Goal: Task Accomplishment & Management: Use online tool/utility

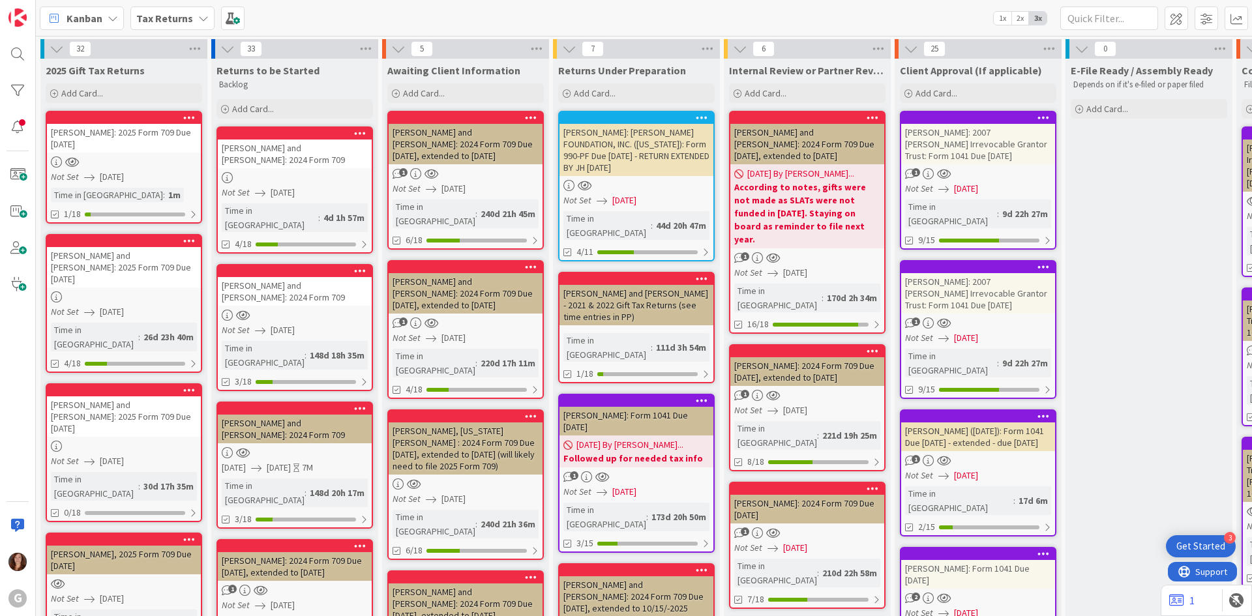
click at [158, 22] on b "Tax Returns" at bounding box center [164, 18] width 57 height 13
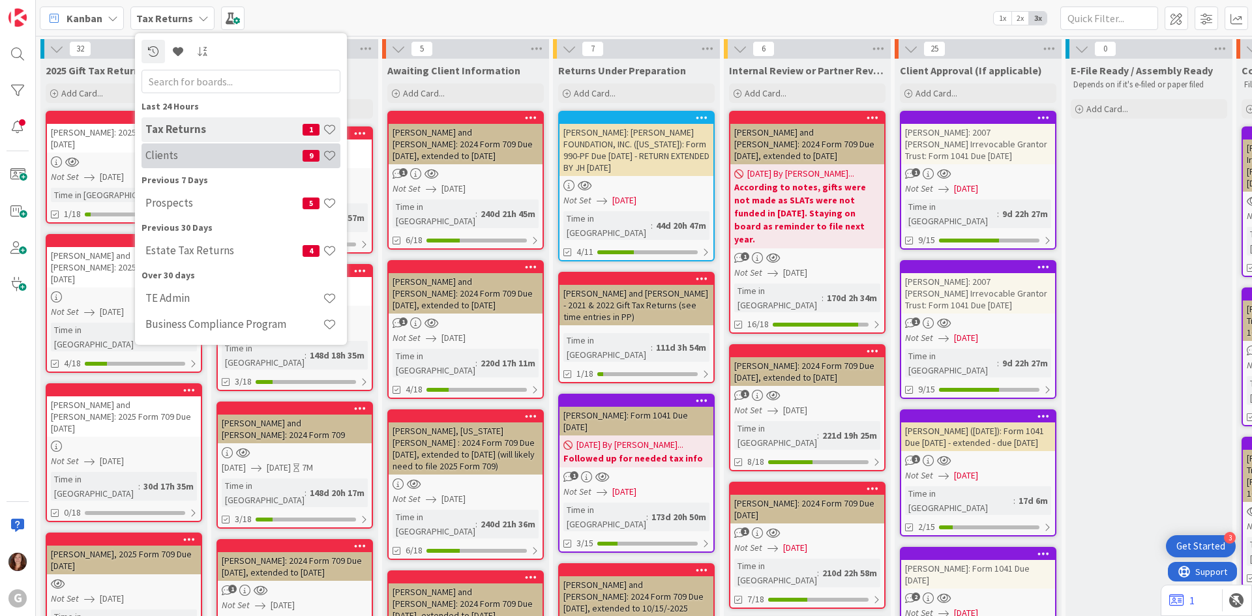
click at [141, 158] on div "Clients 9" at bounding box center [240, 155] width 199 height 25
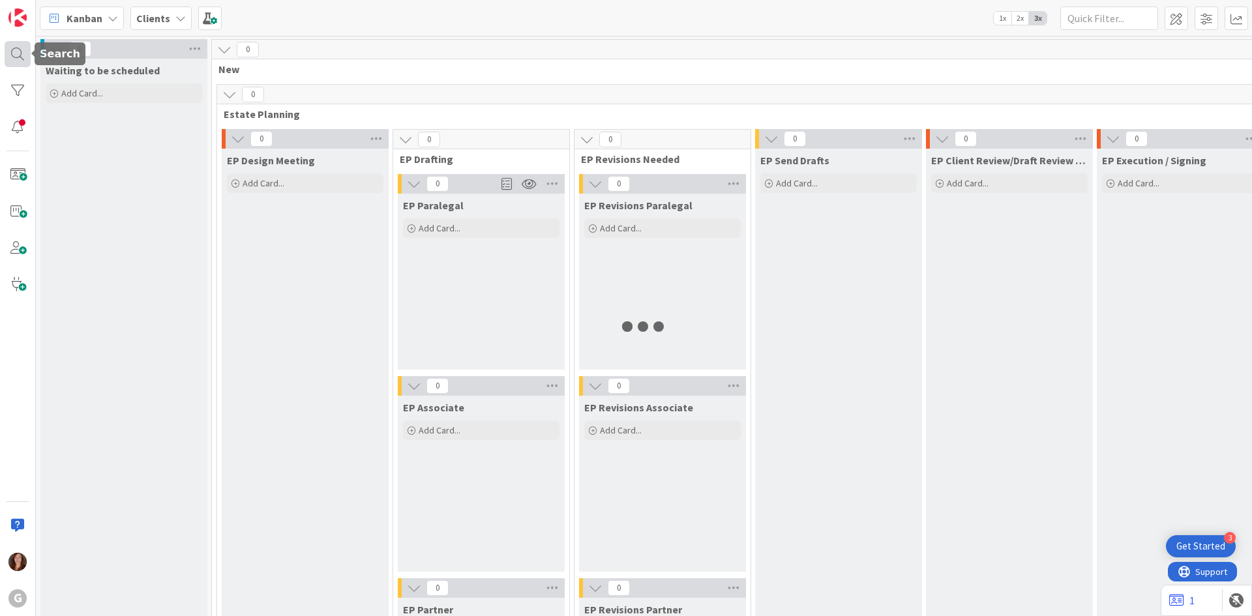
click at [11, 56] on div at bounding box center [18, 54] width 26 height 26
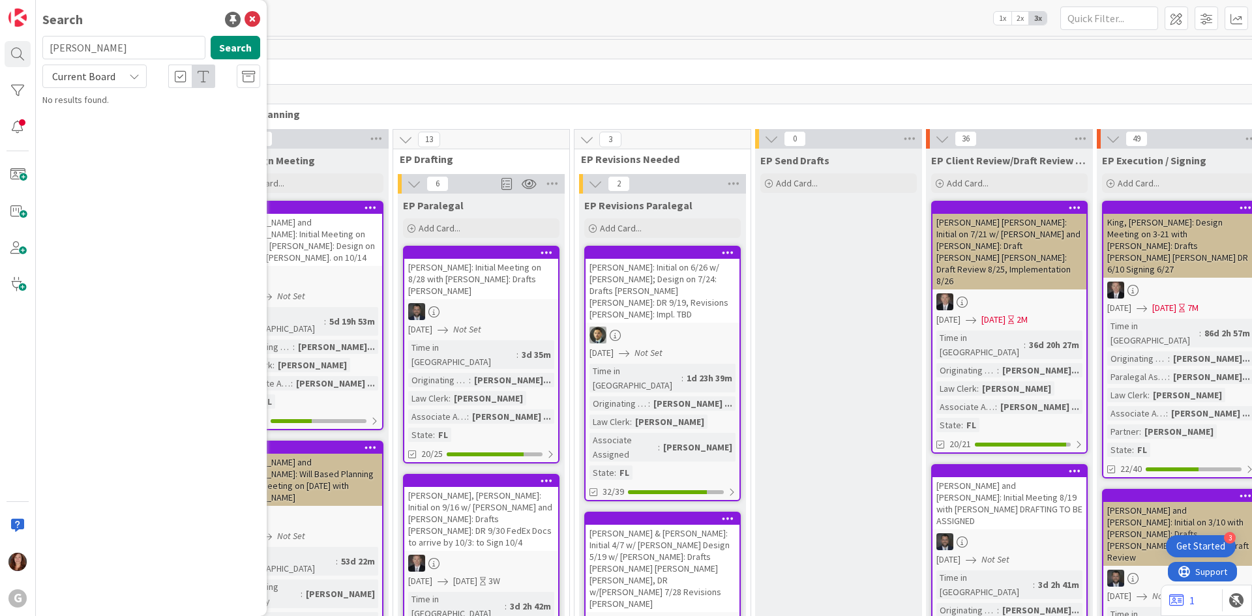
click at [100, 51] on input "butler" at bounding box center [123, 47] width 163 height 23
drag, startPoint x: 100, startPoint y: 51, endPoint x: 27, endPoint y: 51, distance: 73.0
click at [27, 51] on div "G Search butler Search Current Board No results found." at bounding box center [18, 308] width 36 height 616
type input "linville"
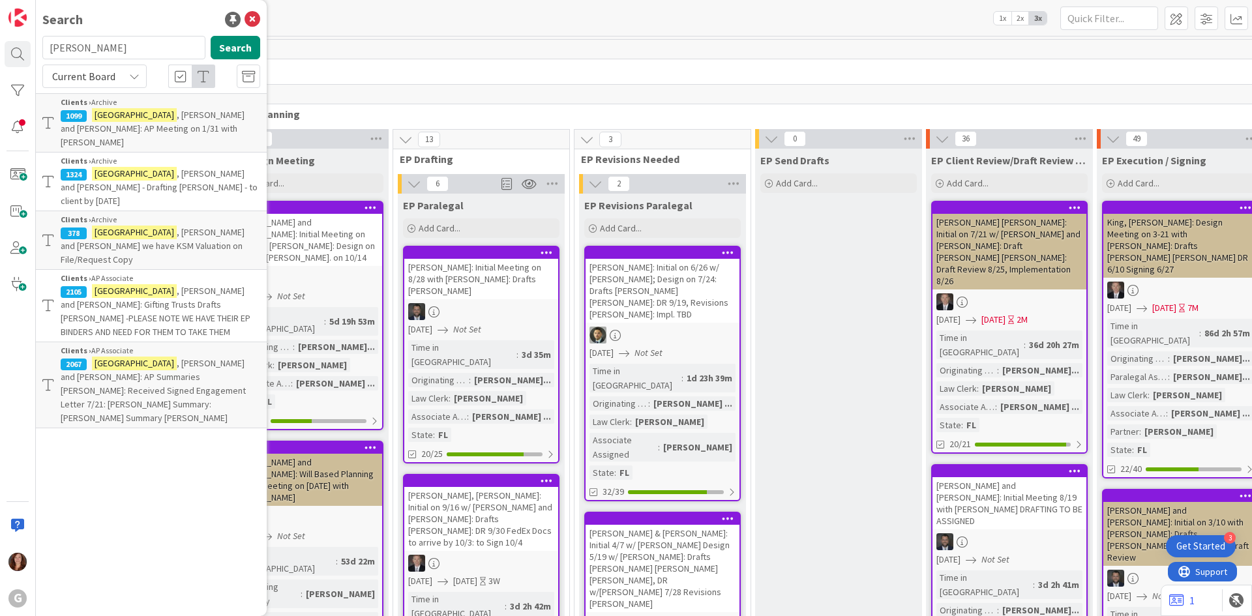
click at [189, 285] on span ", Bill and Kat: Gifting Trusts Drafts Joel Bobby -PLEASE NOTE WE HAVE THEIR EP …" at bounding box center [156, 311] width 190 height 53
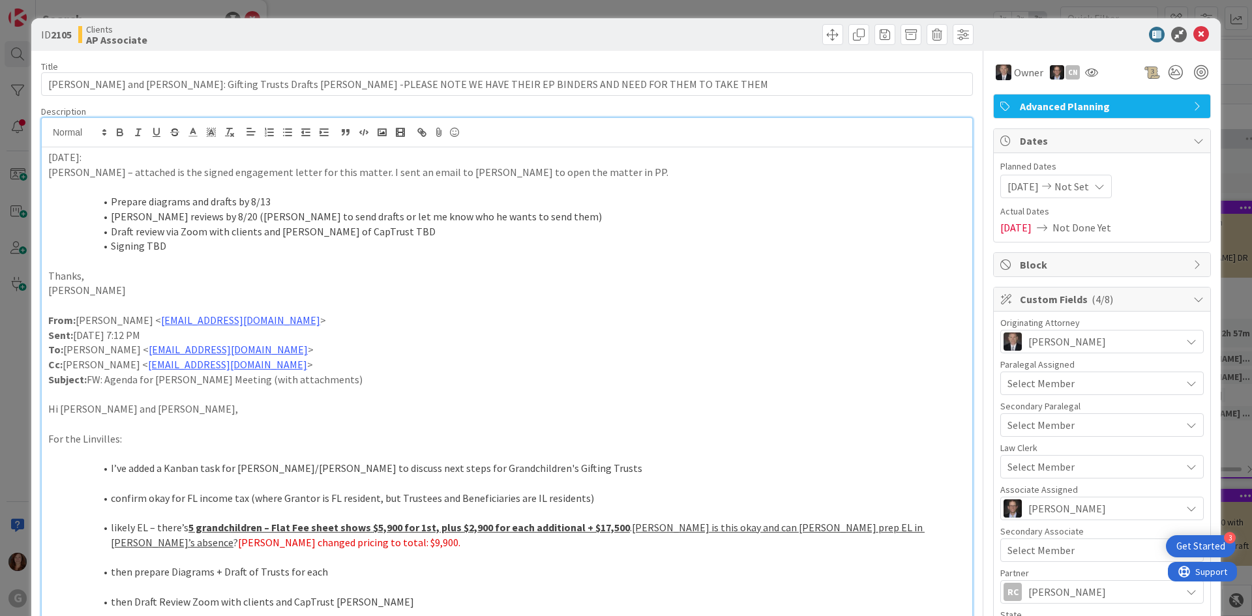
click at [262, 143] on div "8/5/25: Joel – attached is the signed engagement letter for this matter. I sent…" at bounding box center [507, 429] width 930 height 623
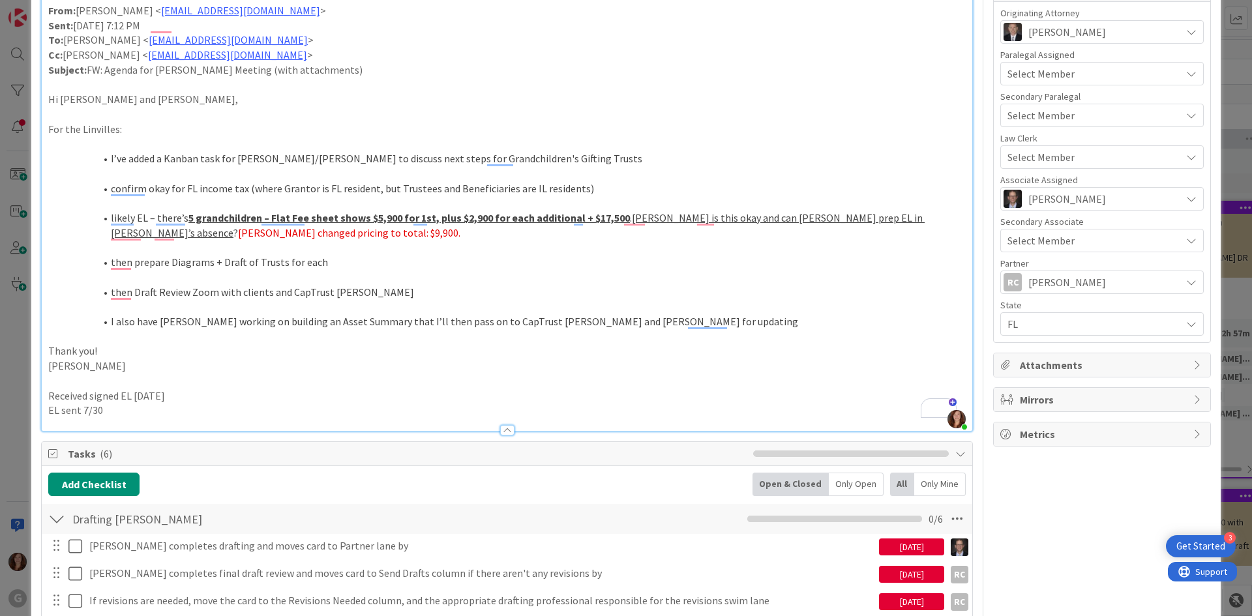
scroll to position [326, 0]
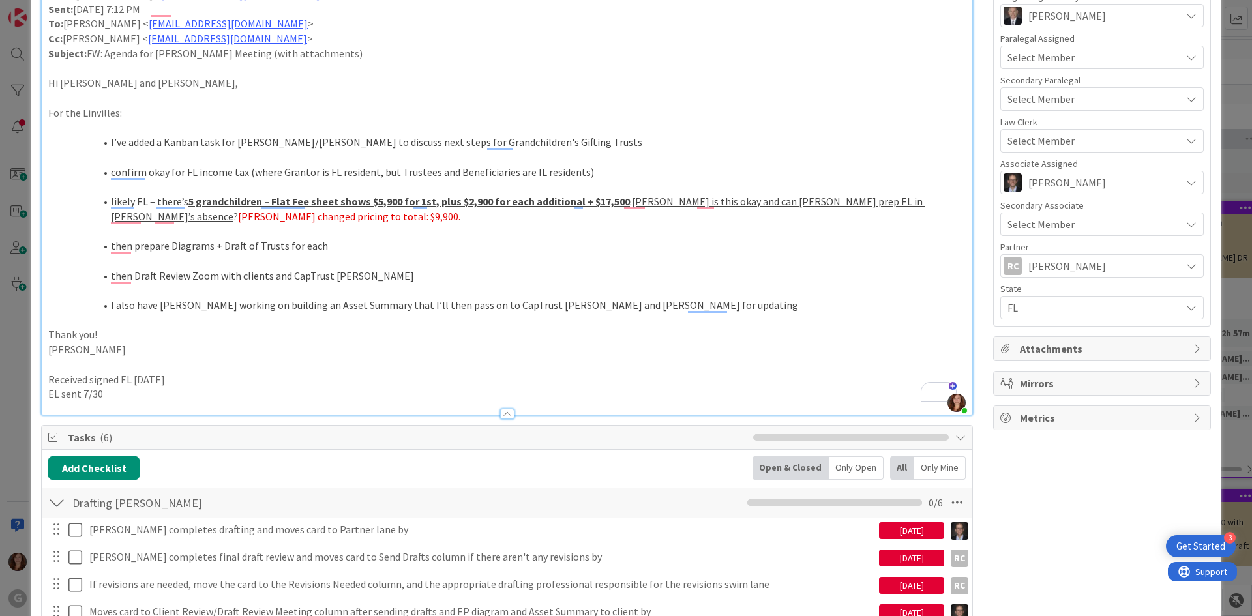
click at [90, 445] on span "Tasks ( 6 )" at bounding box center [407, 438] width 679 height 16
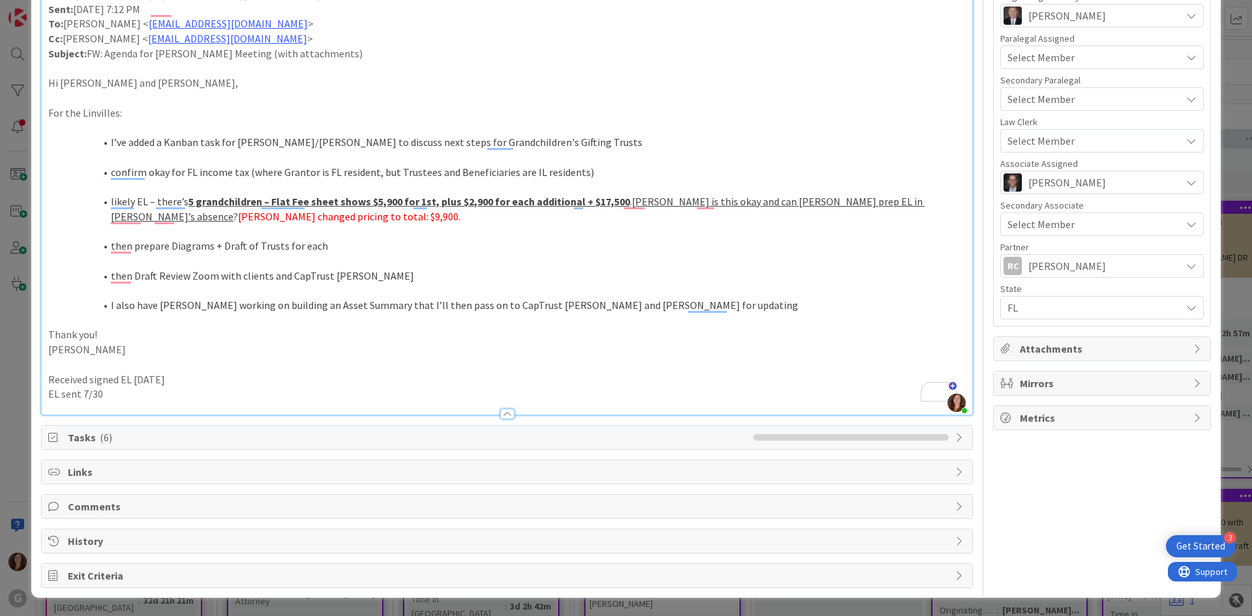
click at [92, 435] on span "Tasks ( 6 )" at bounding box center [407, 438] width 679 height 16
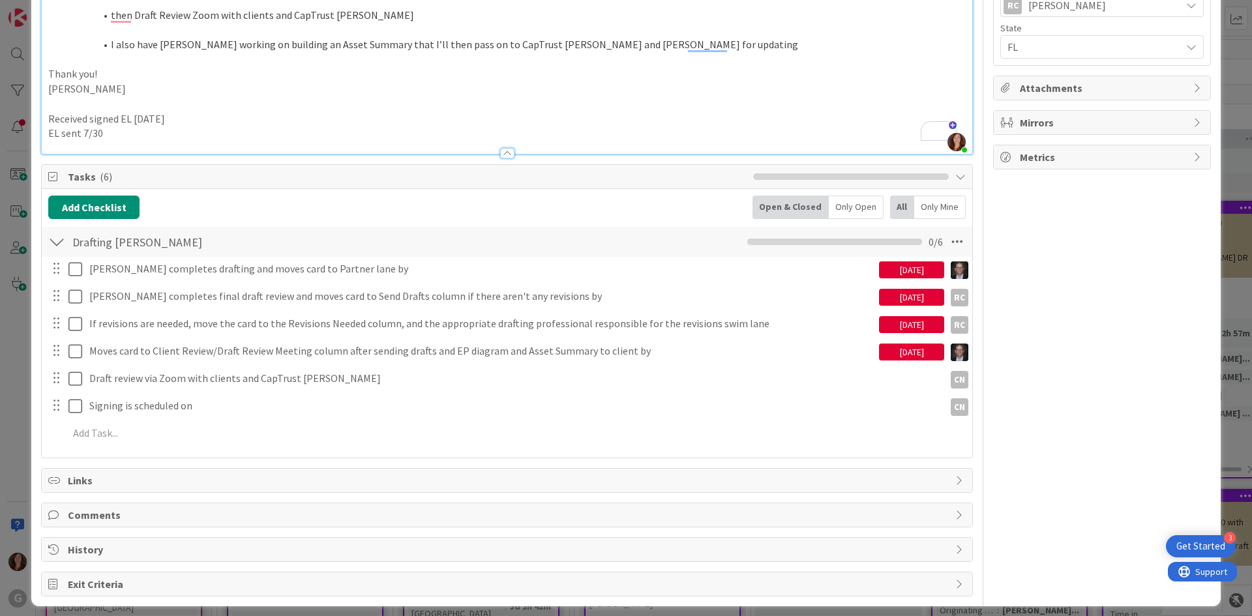
scroll to position [0, 0]
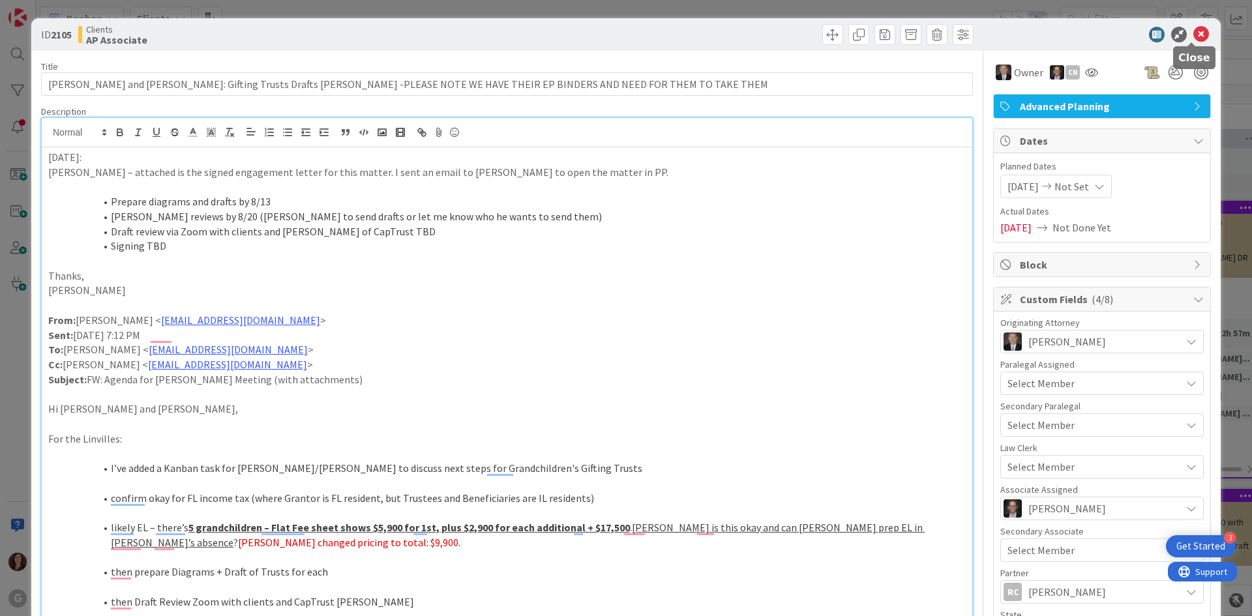
click at [1197, 36] on icon at bounding box center [1201, 35] width 16 height 16
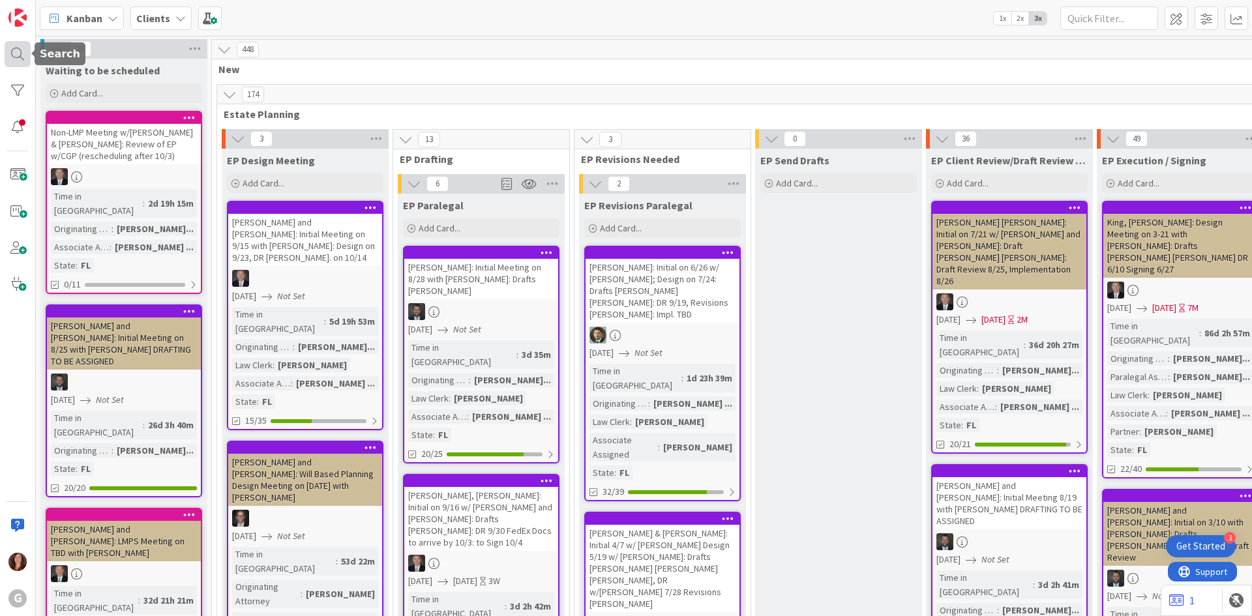
click at [15, 56] on div at bounding box center [18, 54] width 26 height 26
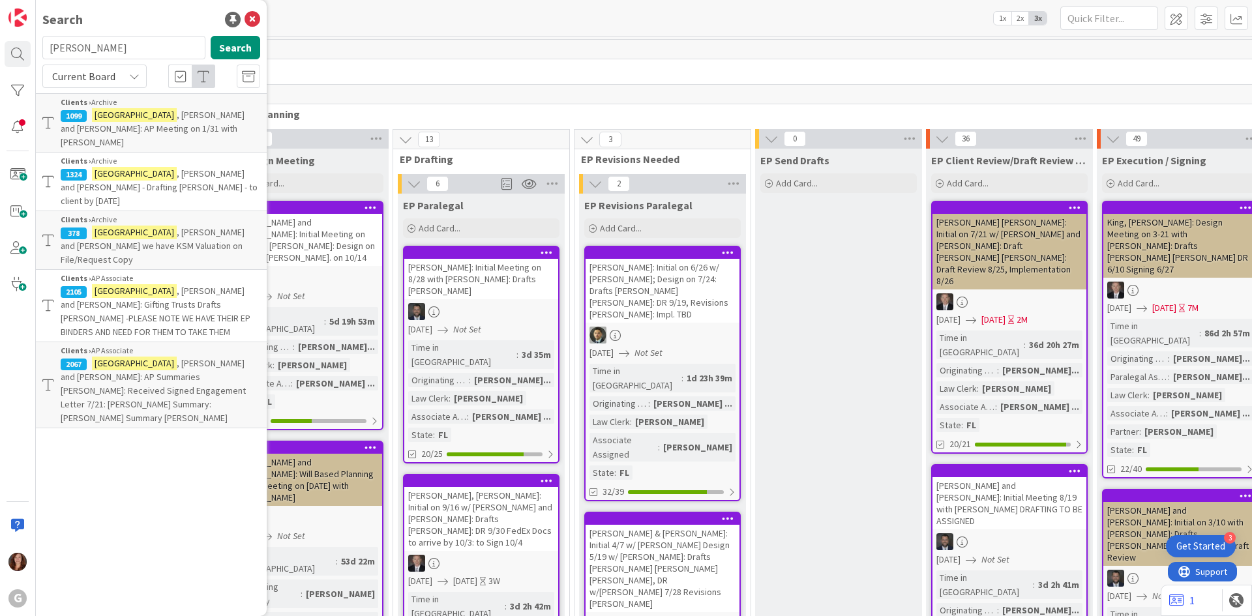
click at [212, 285] on span ", Bill and Kat: Gifting Trusts Drafts Joel Bobby -PLEASE NOTE WE HAVE THEIR EP …" at bounding box center [156, 311] width 190 height 53
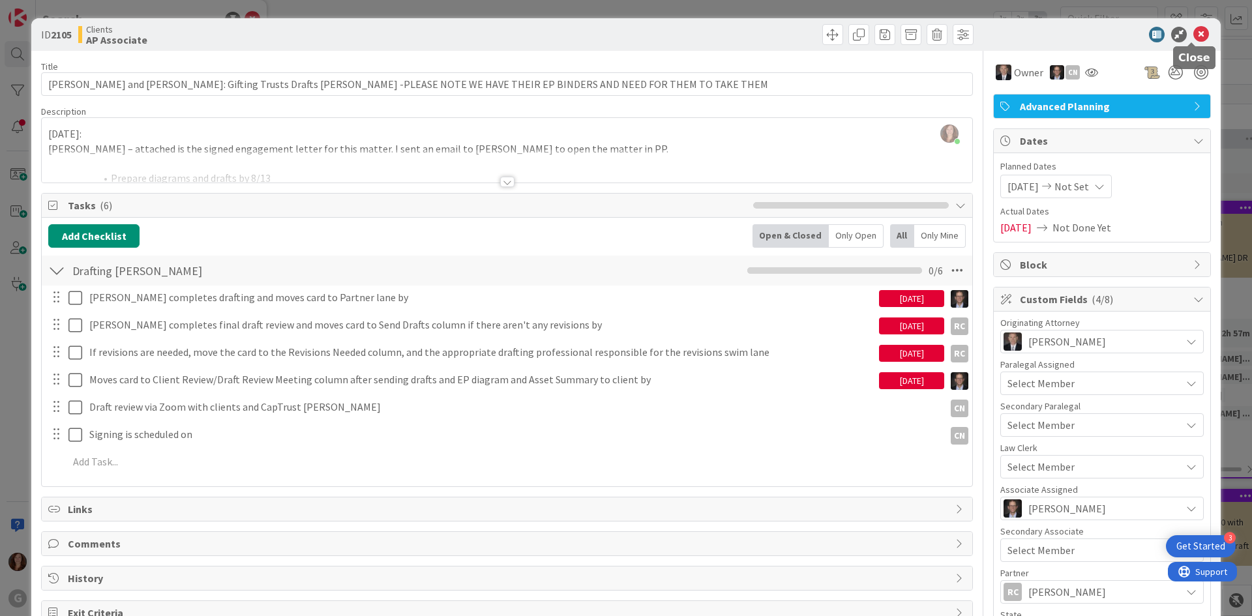
click at [1194, 28] on icon at bounding box center [1201, 35] width 16 height 16
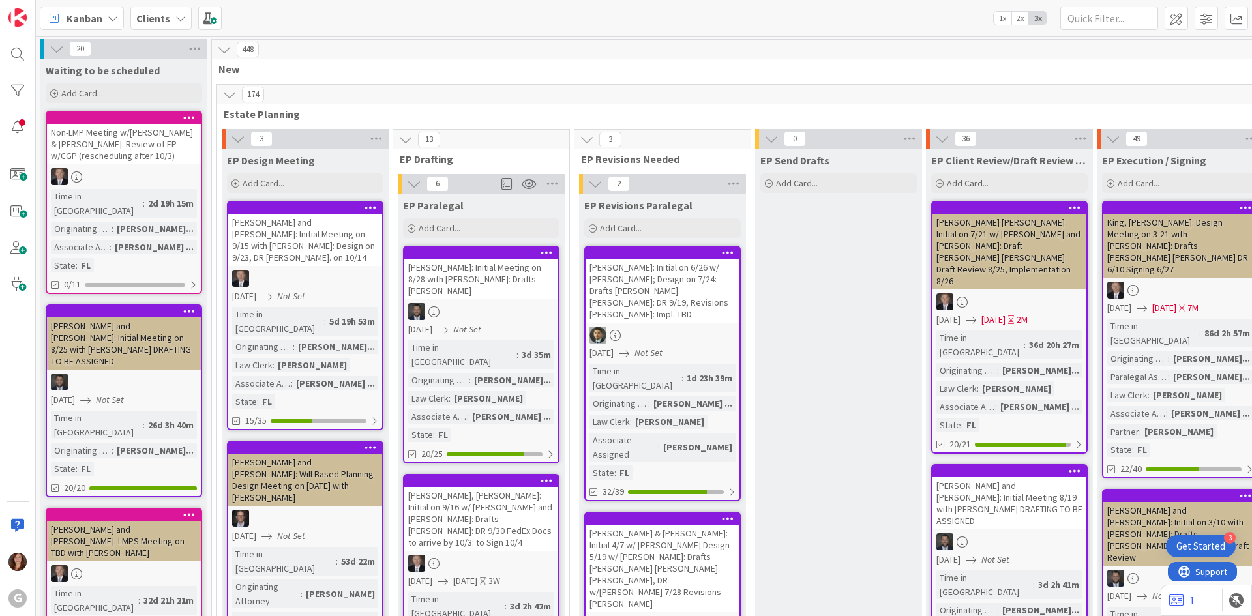
click at [142, 14] on b "Clients" at bounding box center [153, 18] width 34 height 13
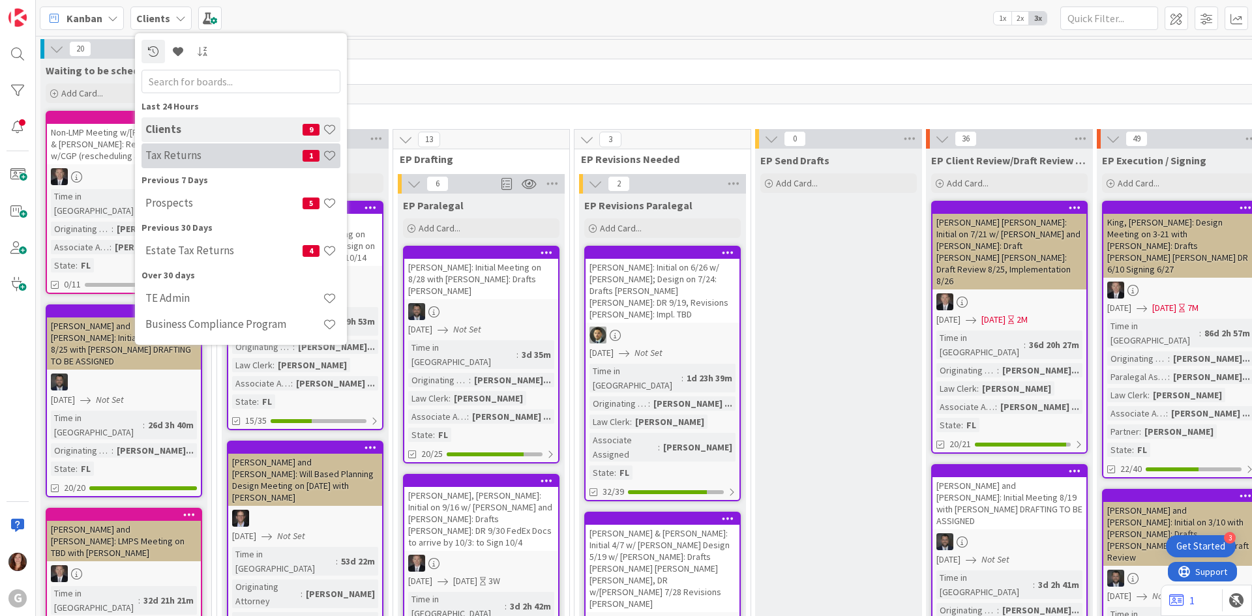
click at [171, 153] on h4 "Tax Returns" at bounding box center [223, 155] width 157 height 13
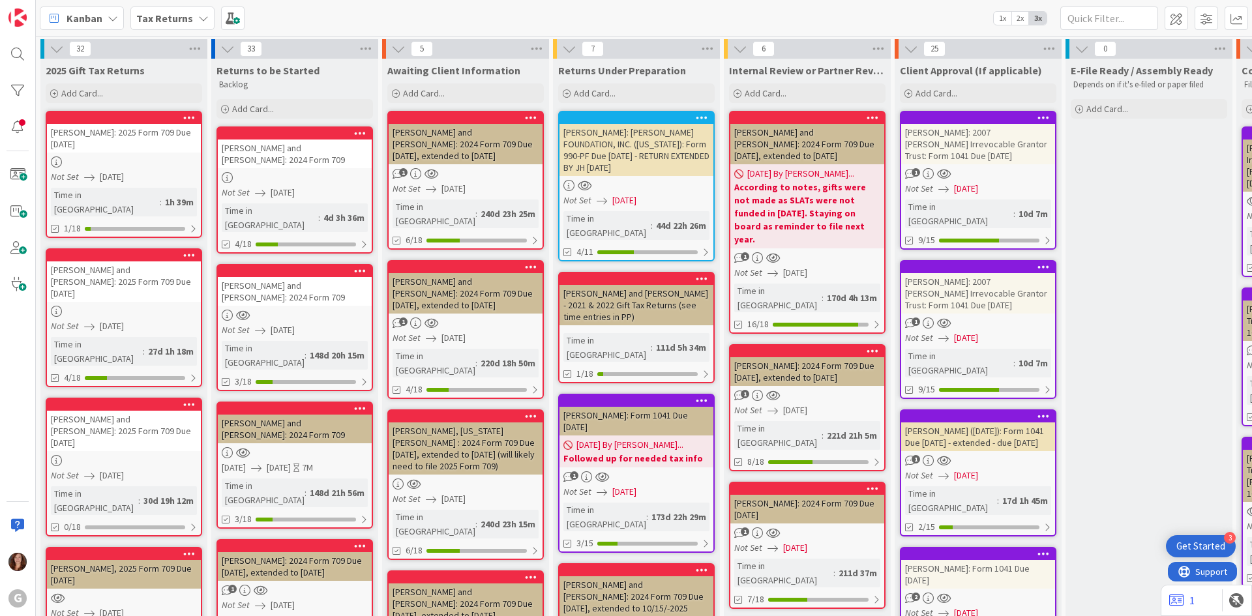
click at [93, 123] on div at bounding box center [124, 118] width 154 height 12
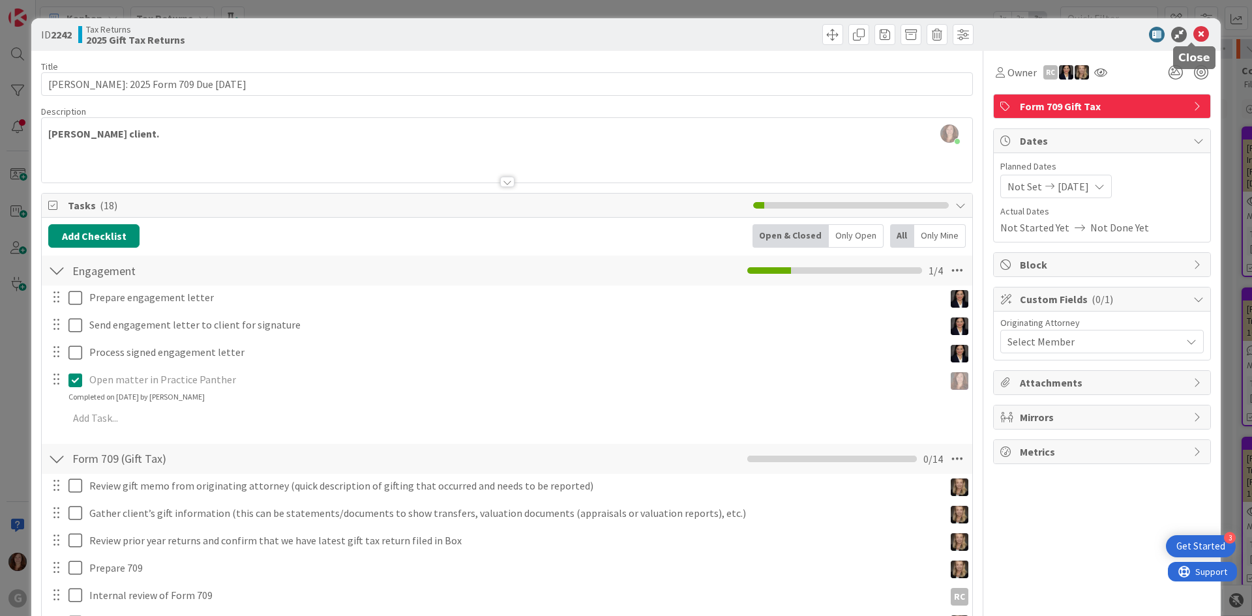
click at [1193, 33] on icon at bounding box center [1201, 35] width 16 height 16
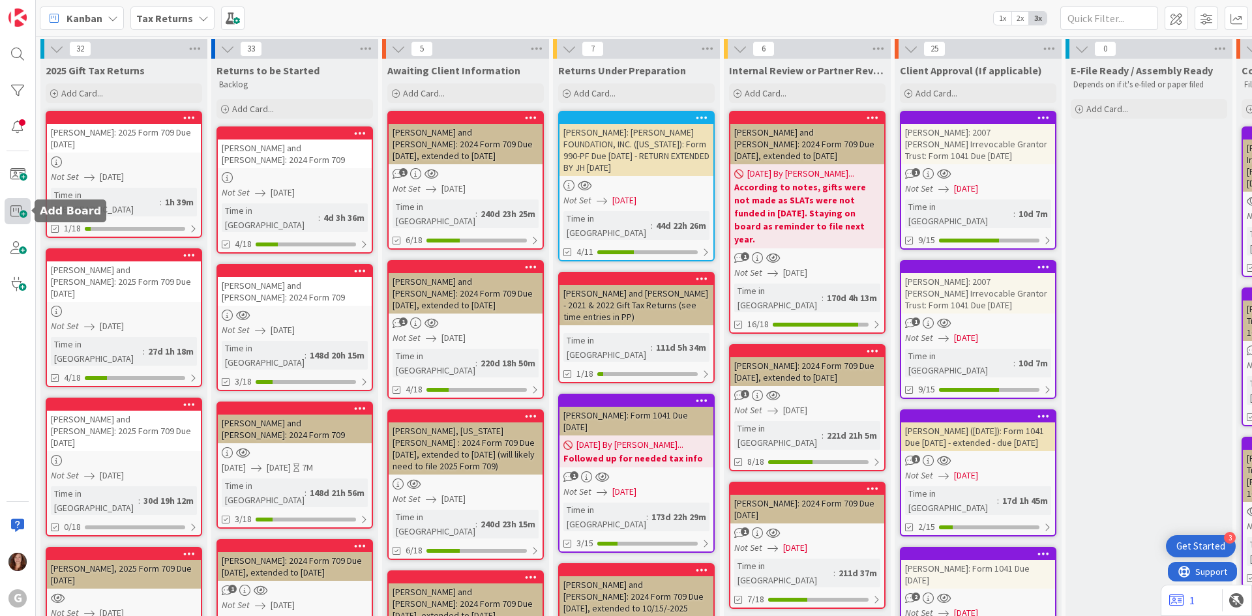
click at [20, 211] on span at bounding box center [18, 211] width 26 height 26
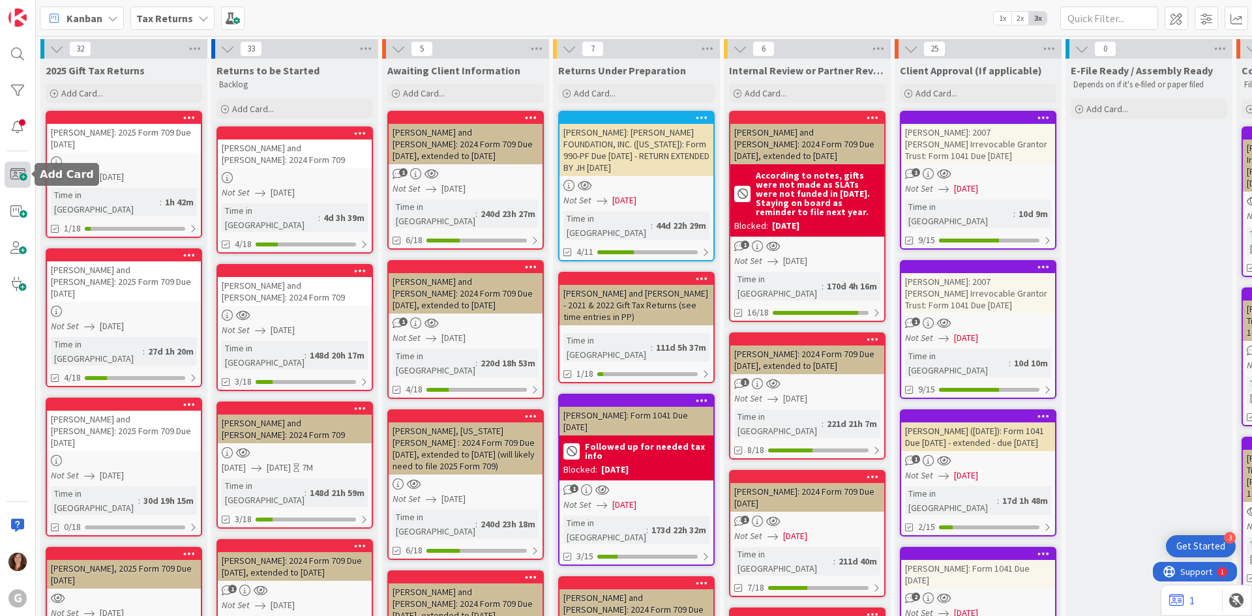
click at [18, 181] on span at bounding box center [18, 175] width 26 height 26
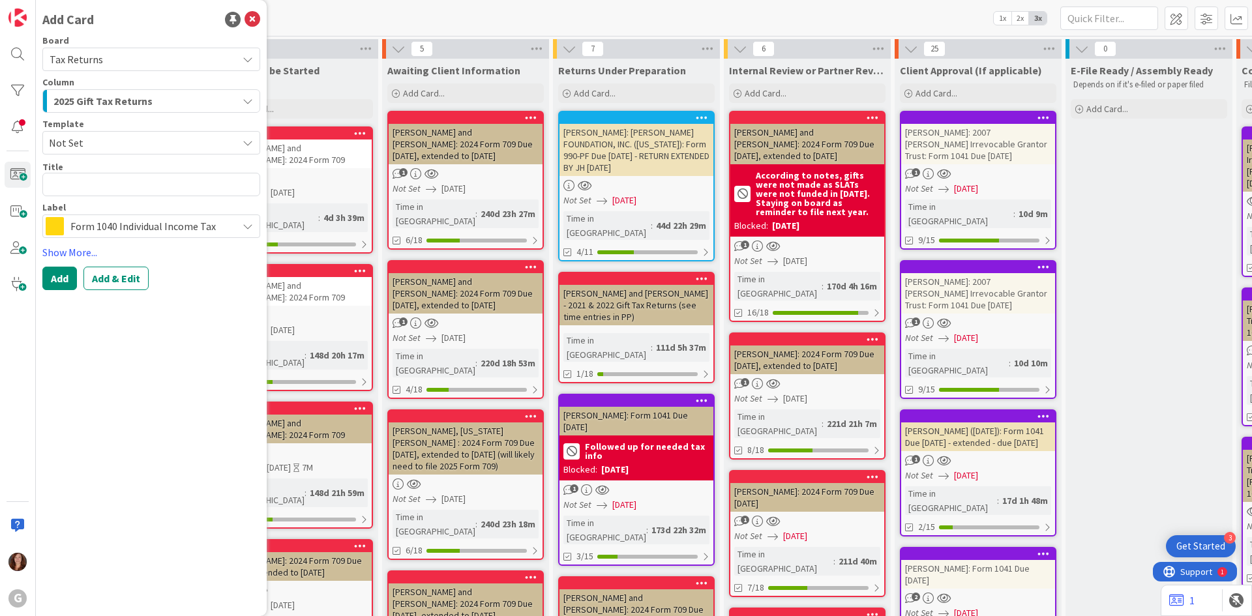
click at [136, 223] on span "Form 1040 Individual Income Tax" at bounding box center [150, 226] width 160 height 18
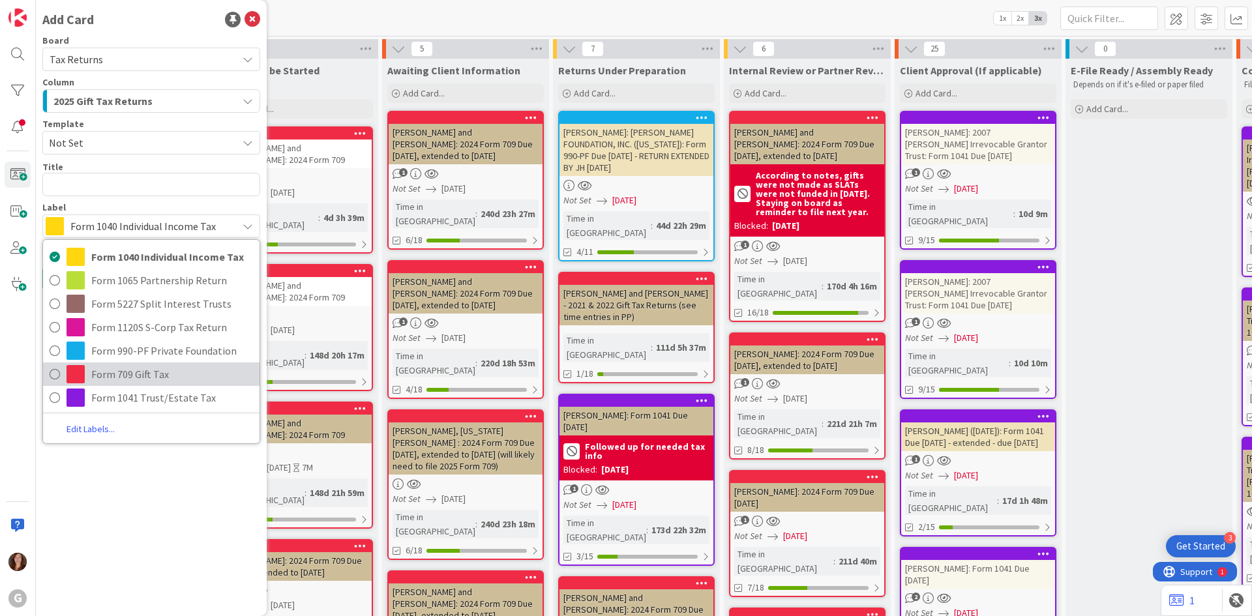
click at [95, 373] on span "Form 709 Gift Tax" at bounding box center [172, 374] width 162 height 20
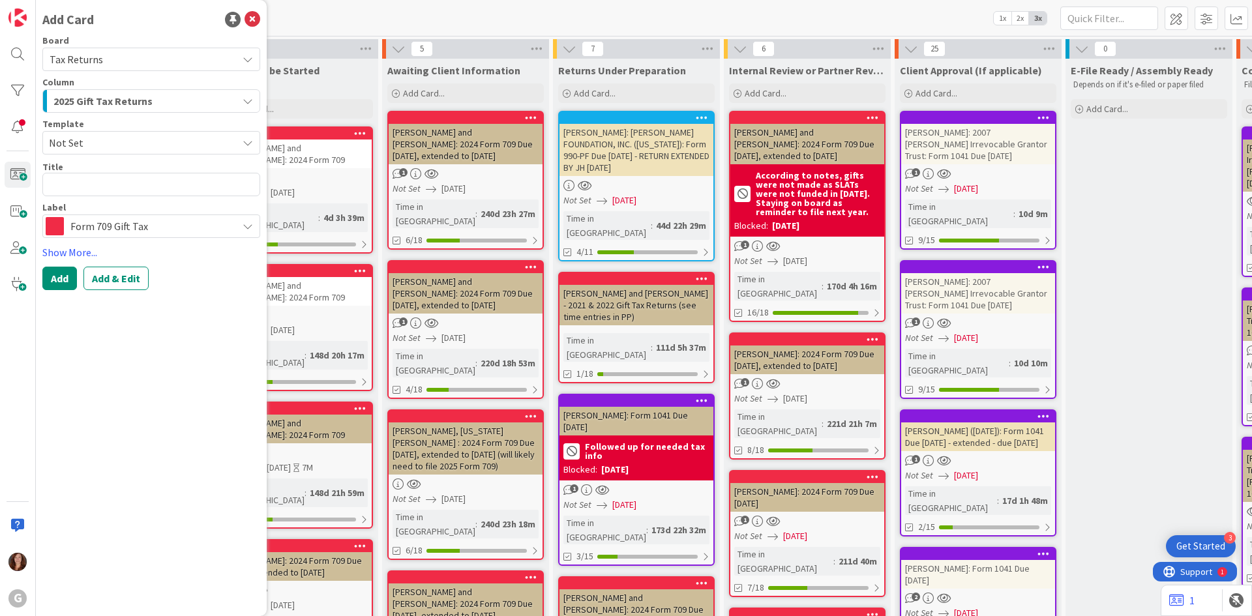
click at [72, 145] on span "Not Set" at bounding box center [138, 142] width 179 height 17
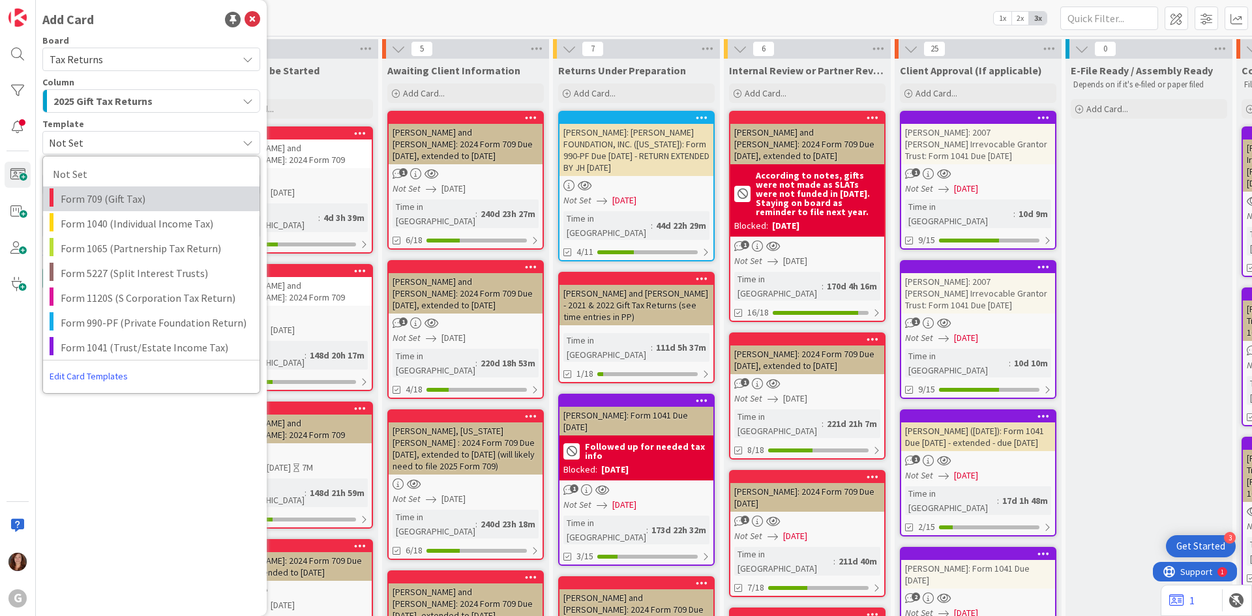
click at [79, 205] on span "Form 709 (Gift Tax)" at bounding box center [155, 198] width 189 height 17
type textarea "x"
type textarea "Form 709 (Gift Tax)"
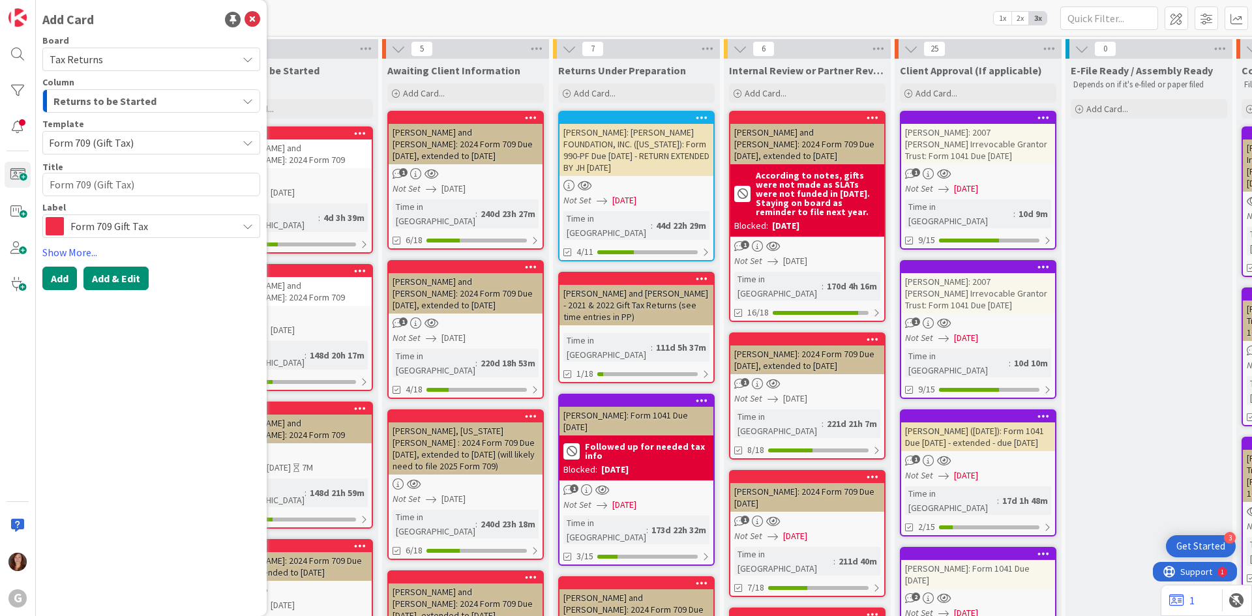
click at [119, 283] on button "Add & Edit" at bounding box center [115, 278] width 65 height 23
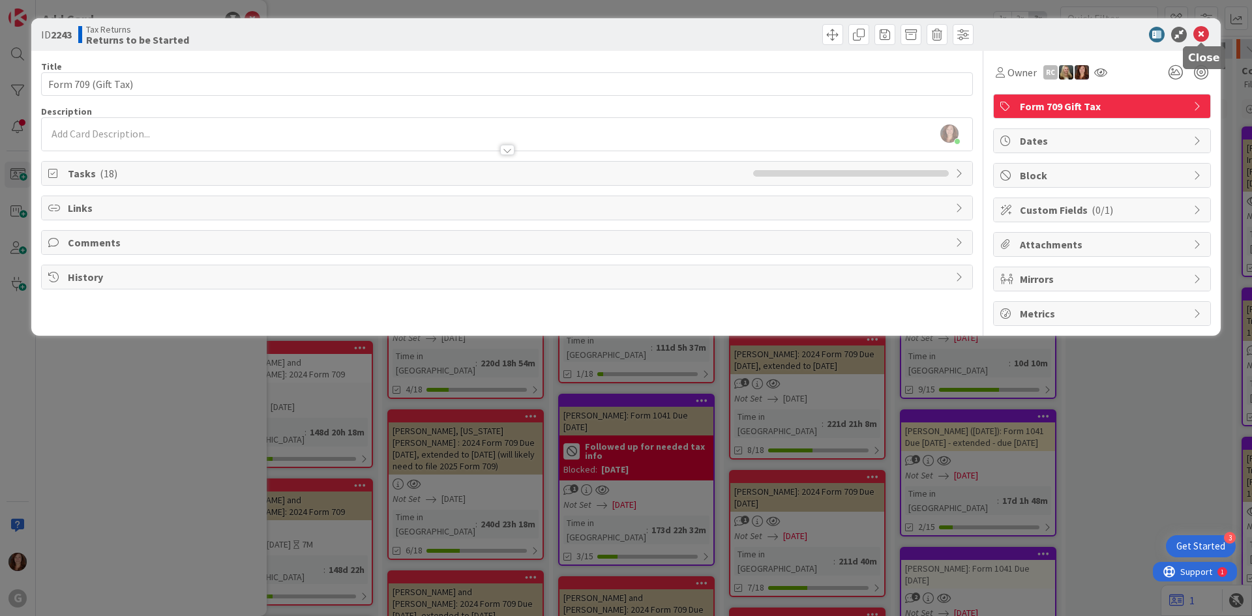
click at [1198, 31] on icon at bounding box center [1201, 35] width 16 height 16
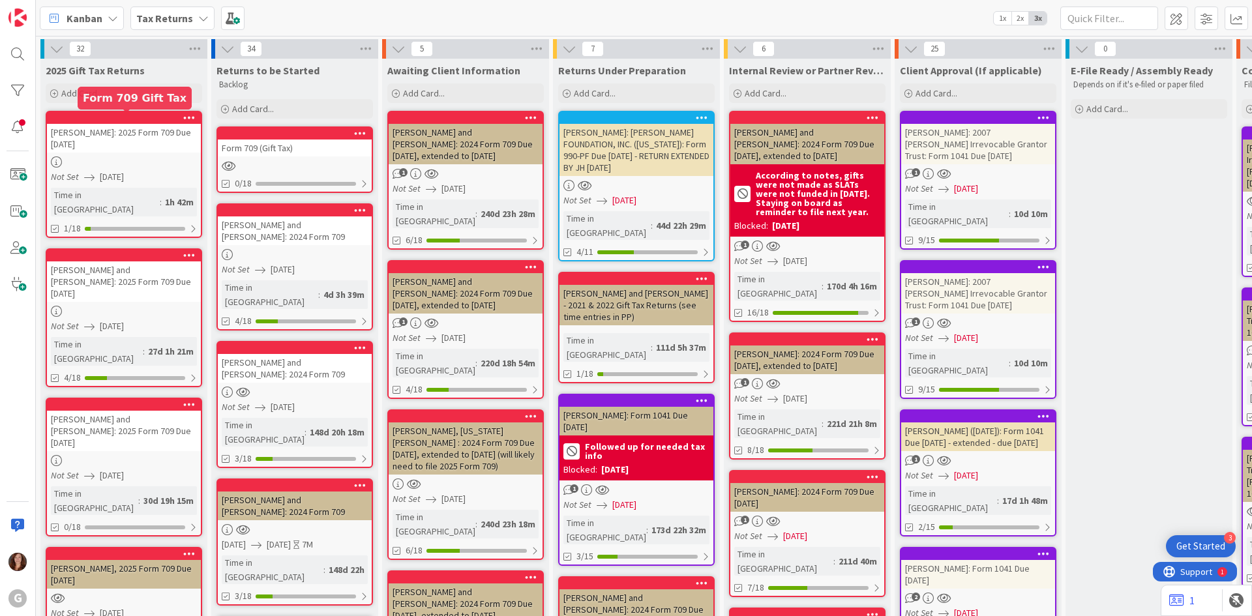
click at [76, 117] on div at bounding box center [127, 117] width 148 height 9
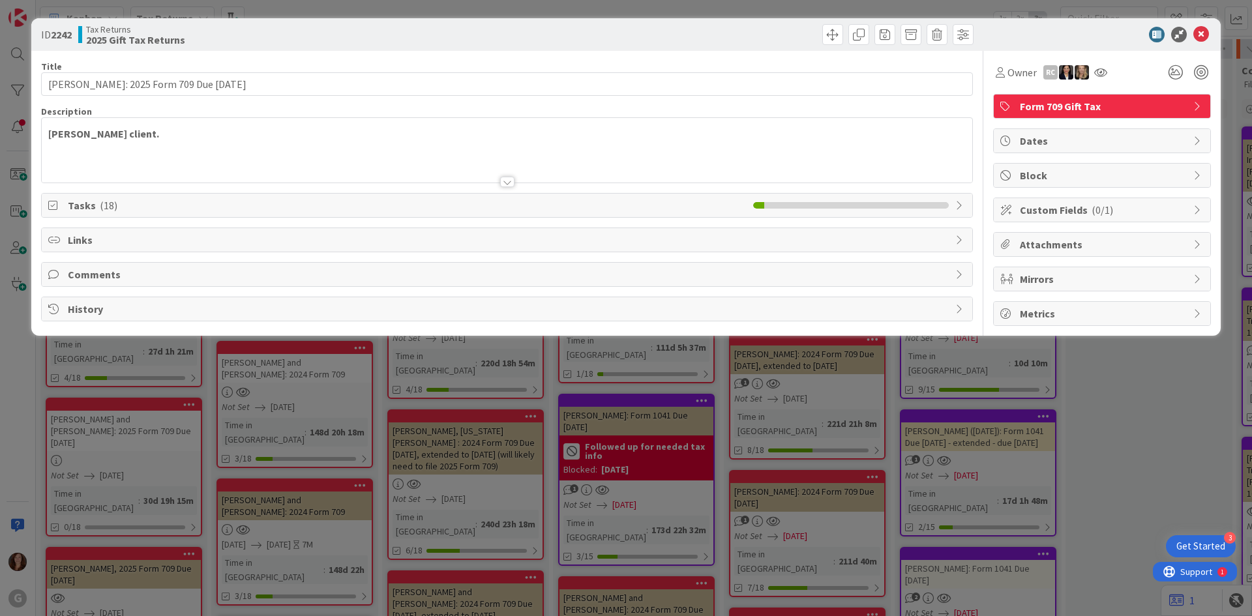
click at [96, 205] on span "Tasks ( 18 )" at bounding box center [407, 206] width 679 height 16
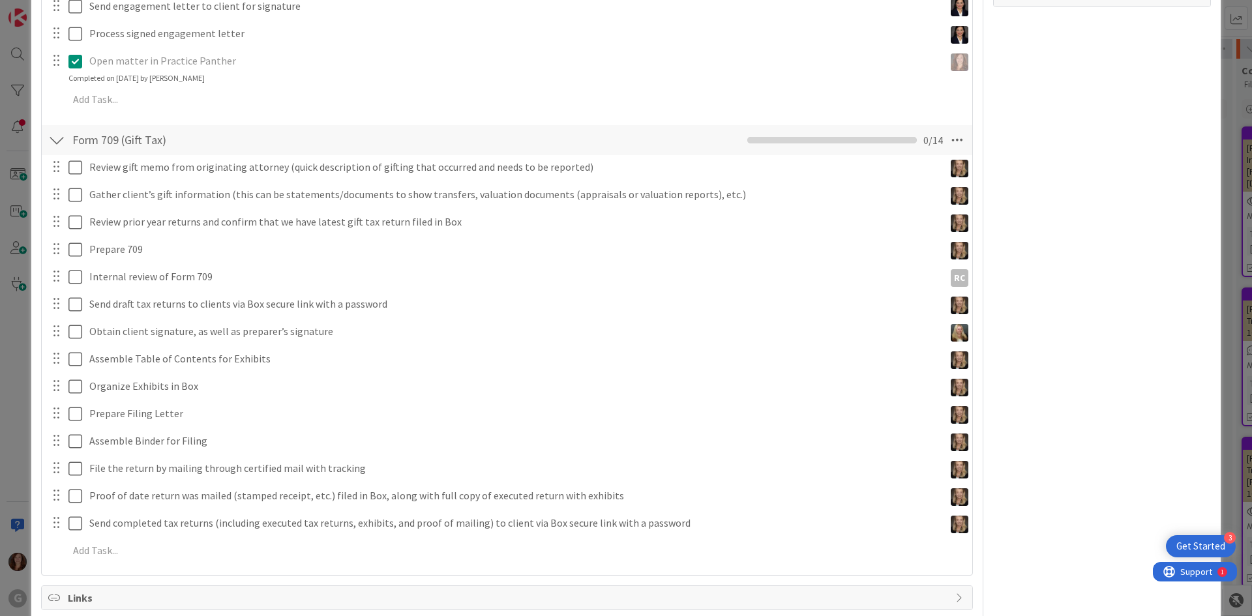
scroll to position [214, 0]
